Goal: Task Accomplishment & Management: Use online tool/utility

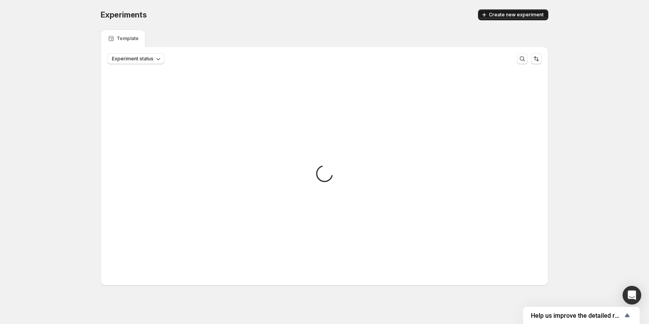
click at [517, 12] on button "Create new experiment" at bounding box center [513, 14] width 70 height 11
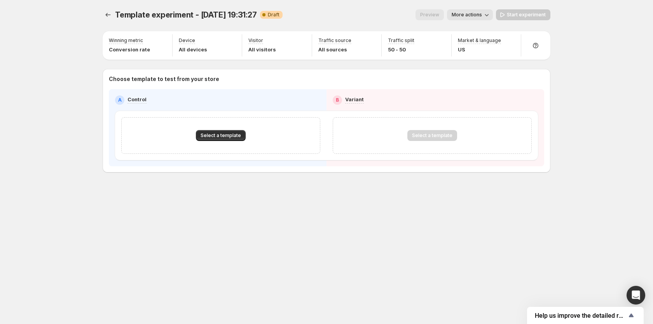
click at [473, 12] on button "More actions" at bounding box center [470, 14] width 46 height 11
click at [474, 45] on span "Rename" at bounding box center [475, 44] width 20 height 6
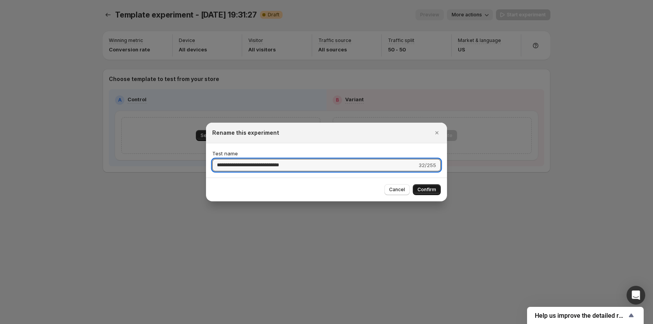
type input "**********"
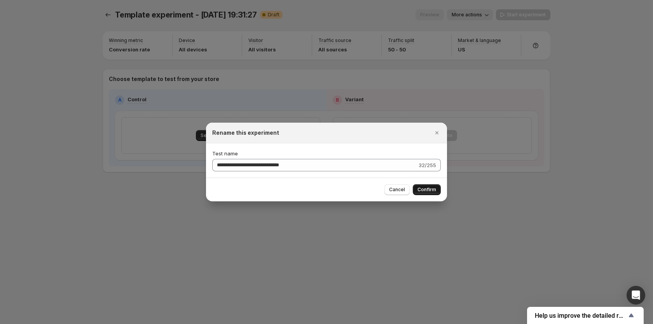
click at [427, 190] on span "Confirm" at bounding box center [427, 189] width 19 height 6
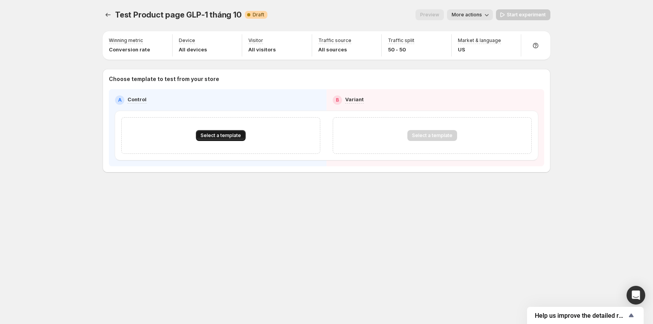
click at [222, 137] on span "Select a template" at bounding box center [221, 135] width 40 height 6
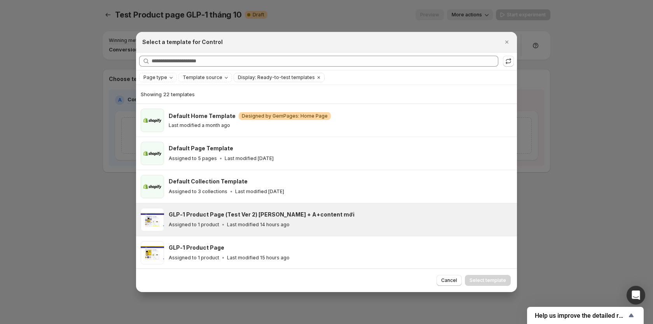
click at [222, 215] on h3 "GLP-1 Product Page (Test Ver 2) [PERSON_NAME] + A+content mới" at bounding box center [262, 214] width 186 height 8
click at [487, 283] on span "Select template" at bounding box center [488, 280] width 37 height 6
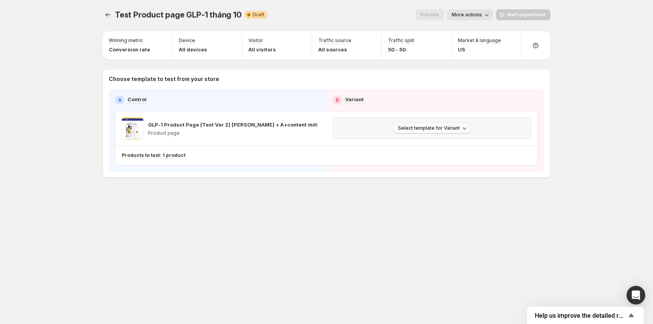
click at [445, 125] on button "Select template for Variant" at bounding box center [432, 128] width 77 height 11
click at [443, 144] on span "Select an existing template" at bounding box center [427, 144] width 66 height 6
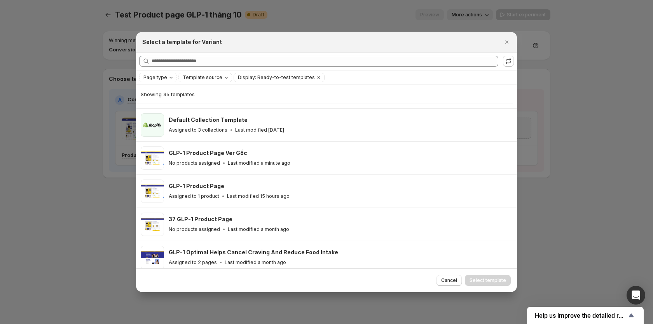
scroll to position [96, 0]
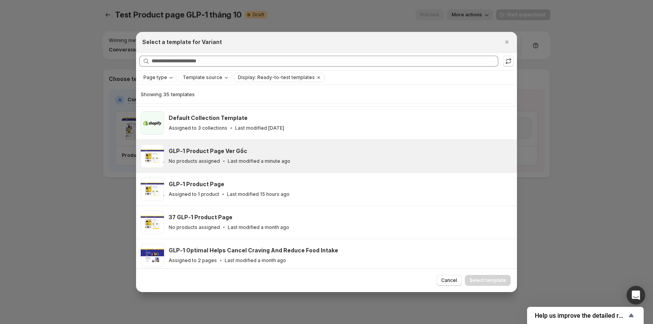
click at [196, 157] on div "No products assigned Last modified a minute ago" at bounding box center [339, 161] width 341 height 8
click at [496, 274] on div "Cancel Select template" at bounding box center [326, 280] width 381 height 24
click at [497, 281] on span "Select template" at bounding box center [488, 280] width 37 height 6
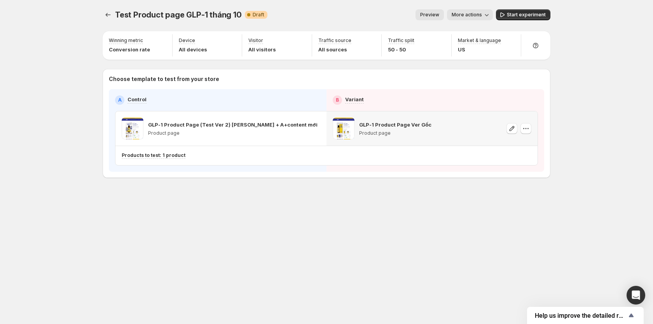
scroll to position [63, 0]
click at [513, 14] on span "Start experiment" at bounding box center [526, 15] width 39 height 6
drag, startPoint x: 609, startPoint y: 3, endPoint x: 39, endPoint y: 64, distance: 573.8
click at [39, 64] on div "Test Product page GLP-1 tháng 10. This page is ready Test Product page GLP-1 th…" at bounding box center [326, 162] width 653 height 324
click at [315, 129] on icon "button" at bounding box center [315, 128] width 8 height 8
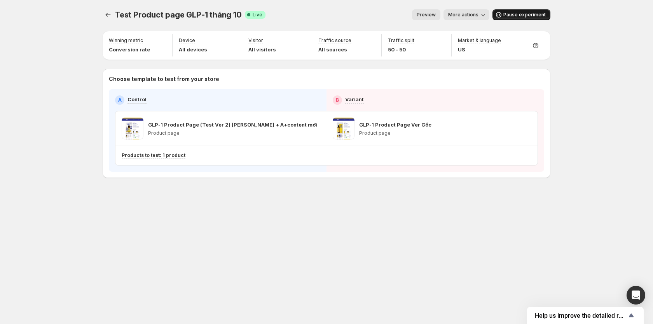
click at [298, 215] on div "Test Product page GLP-1 tháng 10. This page is ready Test Product page GLP-1 th…" at bounding box center [326, 110] width 467 height 220
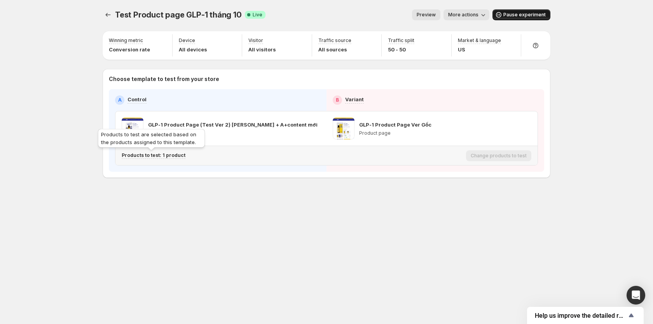
click at [166, 154] on p "Products to test: 1 product" at bounding box center [154, 155] width 64 height 6
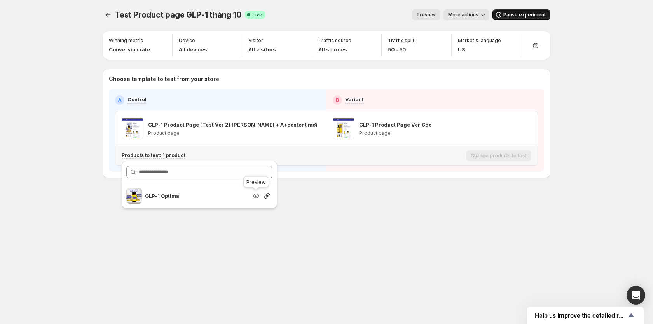
click at [257, 197] on icon "button" at bounding box center [256, 196] width 8 height 8
click at [511, 126] on icon "button" at bounding box center [512, 128] width 8 height 8
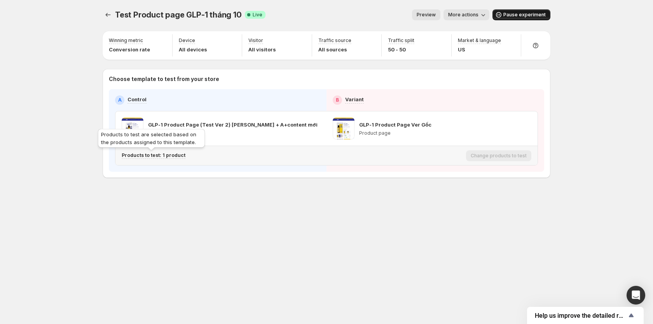
click at [161, 154] on p "Products to test: 1 product" at bounding box center [154, 155] width 64 height 6
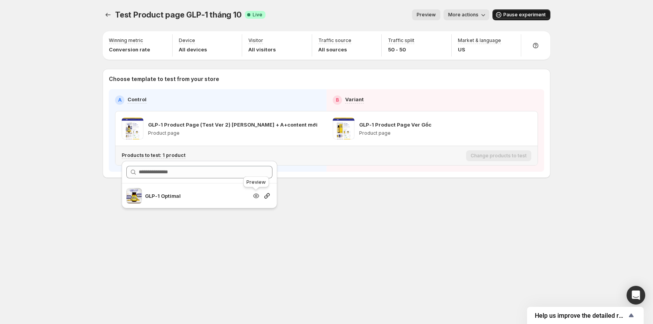
click at [256, 196] on icon "button" at bounding box center [256, 195] width 2 height 2
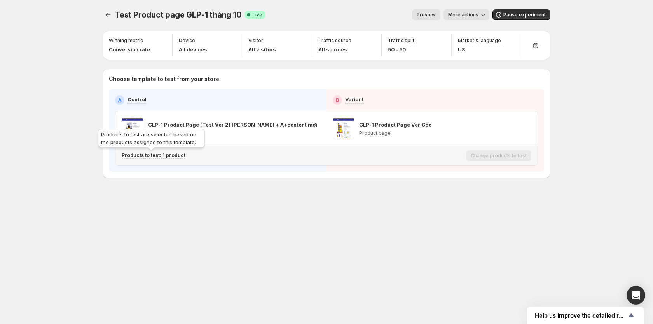
click at [177, 155] on p "Products to test: 1 product" at bounding box center [154, 155] width 64 height 6
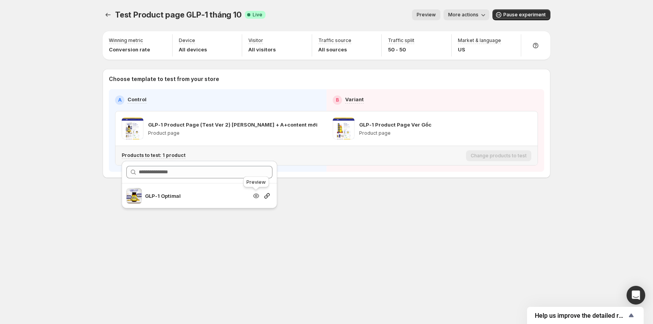
click at [258, 197] on icon "button" at bounding box center [257, 195] width 6 height 5
click at [92, 179] on div "Test Product page GLP-1 tháng 10. This page is ready Test Product page GLP-1 th…" at bounding box center [326, 162] width 653 height 324
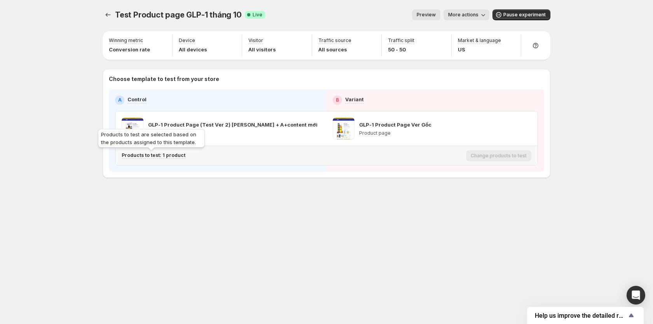
click at [162, 152] on p "Products to test: 1 product" at bounding box center [154, 155] width 64 height 6
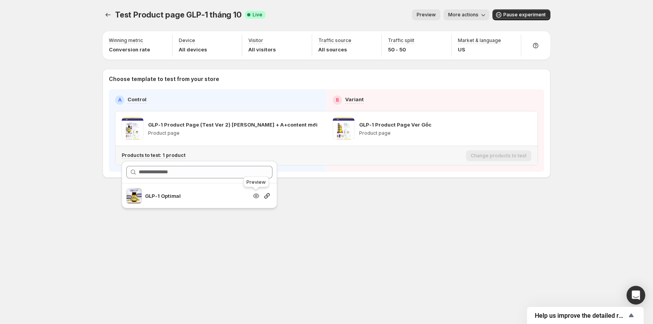
click at [257, 196] on icon "button" at bounding box center [256, 196] width 8 height 8
click at [513, 17] on span "Pause experiment" at bounding box center [525, 15] width 42 height 6
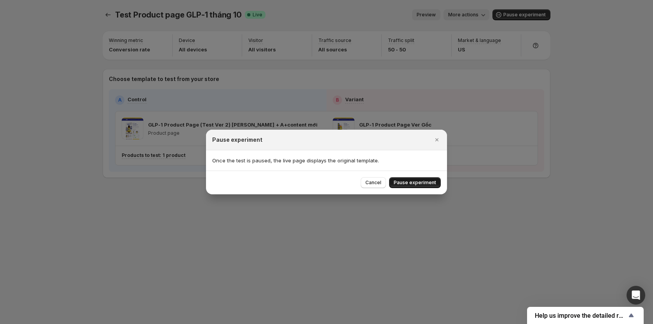
click at [422, 183] on span "Pause experiment" at bounding box center [415, 182] width 42 height 6
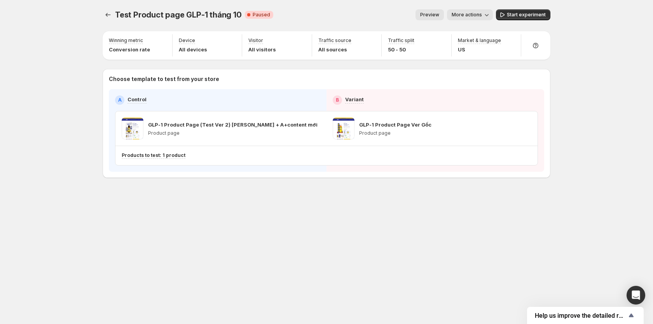
click at [600, 117] on div "Test Product page GLP-1 tháng 10. This page is ready Test Product page GLP-1 th…" at bounding box center [326, 162] width 653 height 324
click at [529, 130] on icon "button" at bounding box center [526, 128] width 8 height 8
click at [522, 176] on span "Remove template" at bounding box center [527, 178] width 42 height 6
click at [523, 128] on icon "button" at bounding box center [526, 128] width 8 height 8
click at [517, 176] on span "Remove template" at bounding box center [527, 178] width 42 height 6
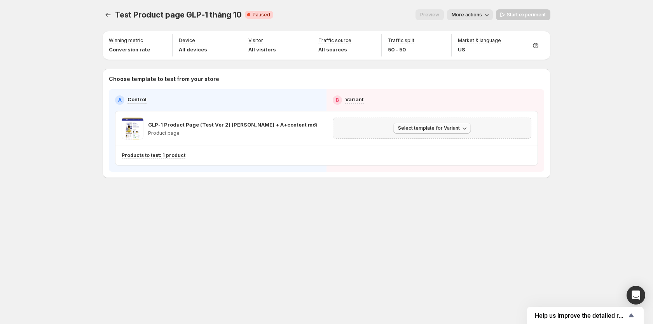
click at [406, 127] on span "Select template for Variant" at bounding box center [429, 128] width 62 height 6
click at [418, 147] on span "Select an existing template" at bounding box center [433, 144] width 79 height 8
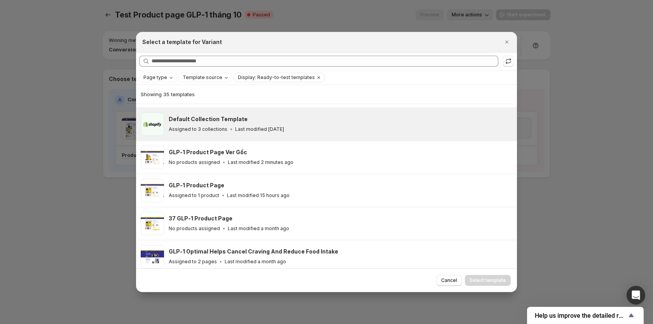
scroll to position [96, 0]
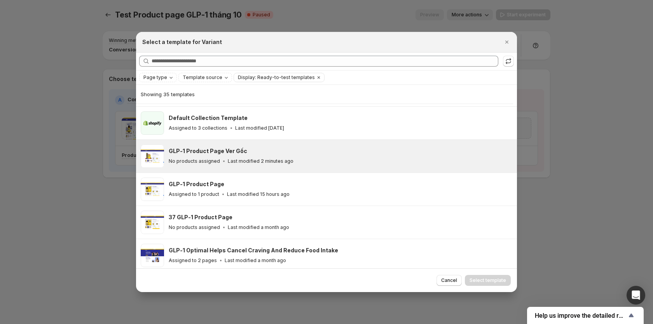
click at [195, 147] on h3 "GLP-1 Product Page Ver Gốc" at bounding box center [208, 151] width 79 height 8
click at [490, 282] on span "Select template" at bounding box center [488, 280] width 37 height 6
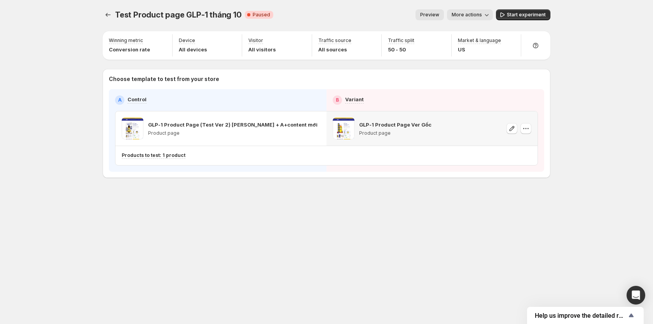
scroll to position [63, 0]
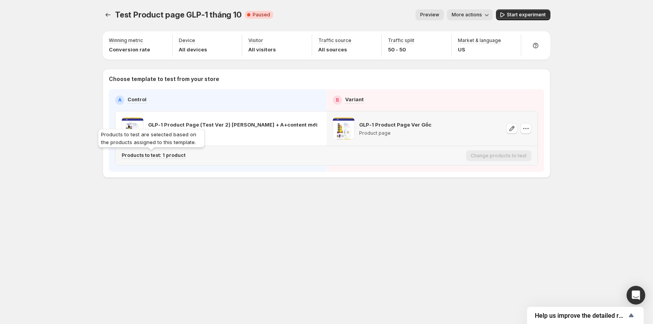
click at [173, 154] on p "Products to test: 1 product" at bounding box center [154, 155] width 64 height 6
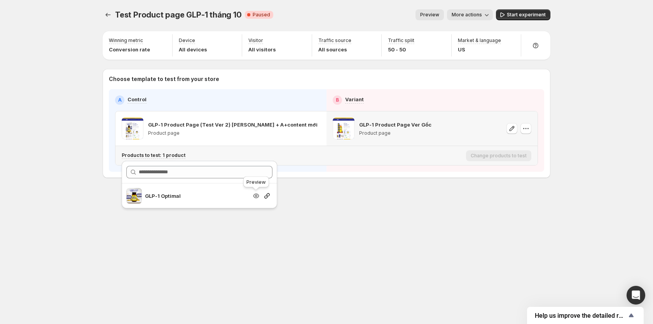
click at [259, 197] on icon "button" at bounding box center [256, 196] width 8 height 8
click at [69, 222] on div "Test Product page GLP-1 tháng 10. This page is ready Test Product page GLP-1 th…" at bounding box center [326, 162] width 653 height 324
